Goal: Information Seeking & Learning: Learn about a topic

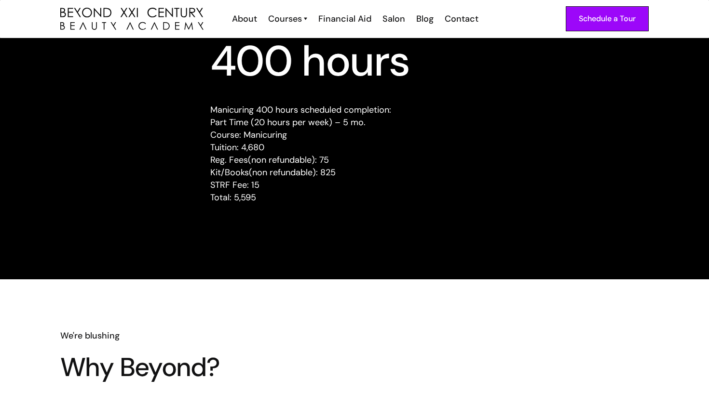
scroll to position [886, 0]
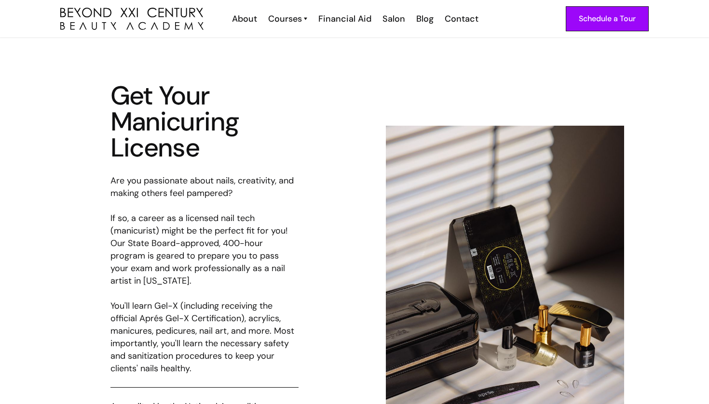
click at [401, 178] on img at bounding box center [505, 304] width 238 height 357
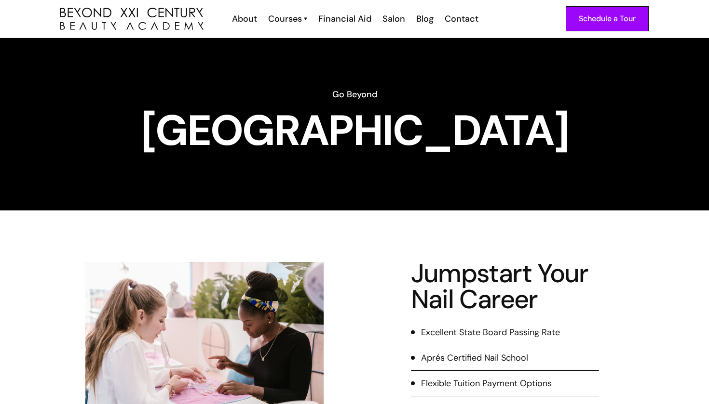
scroll to position [0, 0]
click at [340, 12] on div "Schedule a Tour About Cosmetology Esthetician Manicuring [PERSON_NAME] Courses …" at bounding box center [354, 19] width 588 height 38
click at [340, 17] on div "Financial Aid" at bounding box center [344, 19] width 53 height 13
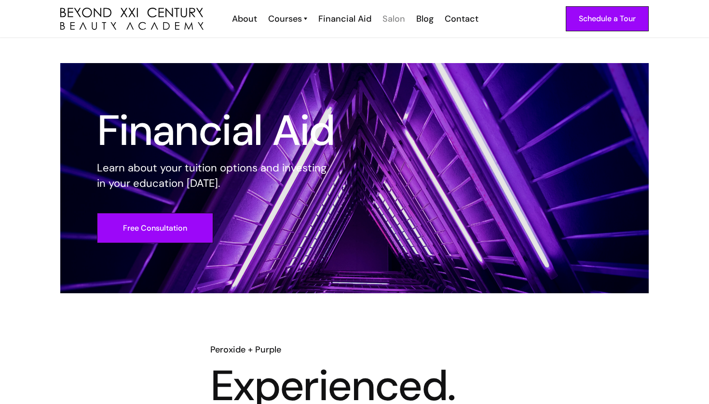
click at [391, 21] on div "Salon" at bounding box center [393, 19] width 23 height 13
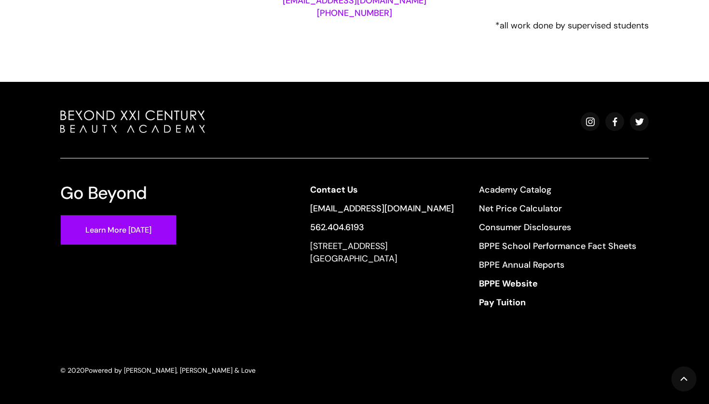
scroll to position [2020, 0]
click at [377, 150] on div at bounding box center [354, 134] width 588 height 48
